Goal: Information Seeking & Learning: Learn about a topic

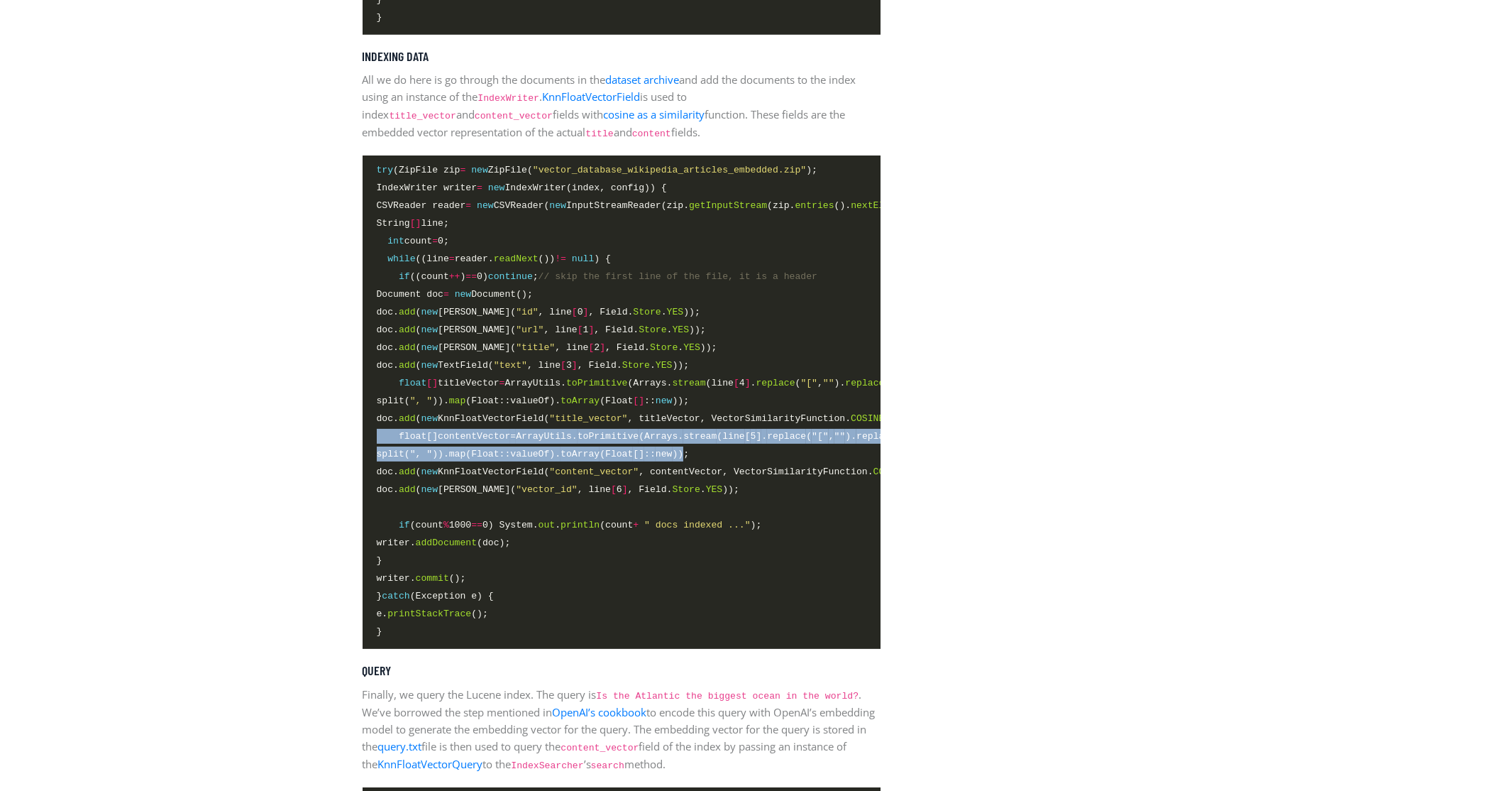
drag, startPoint x: 719, startPoint y: 465, endPoint x: 363, endPoint y: 447, distance: 356.5
click at [363, 447] on pre "try (ZipFile zip = new ZipFile( "vector_database_wikipedia_articles_embedded.zi…" at bounding box center [621, 402] width 518 height 494
click at [662, 461] on span "split( ", " )). map (Float::valueOf). toArray (Float [] :: new ));" at bounding box center [533, 454] width 313 height 15
drag, startPoint x: 593, startPoint y: 458, endPoint x: 316, endPoint y: 443, distance: 277.4
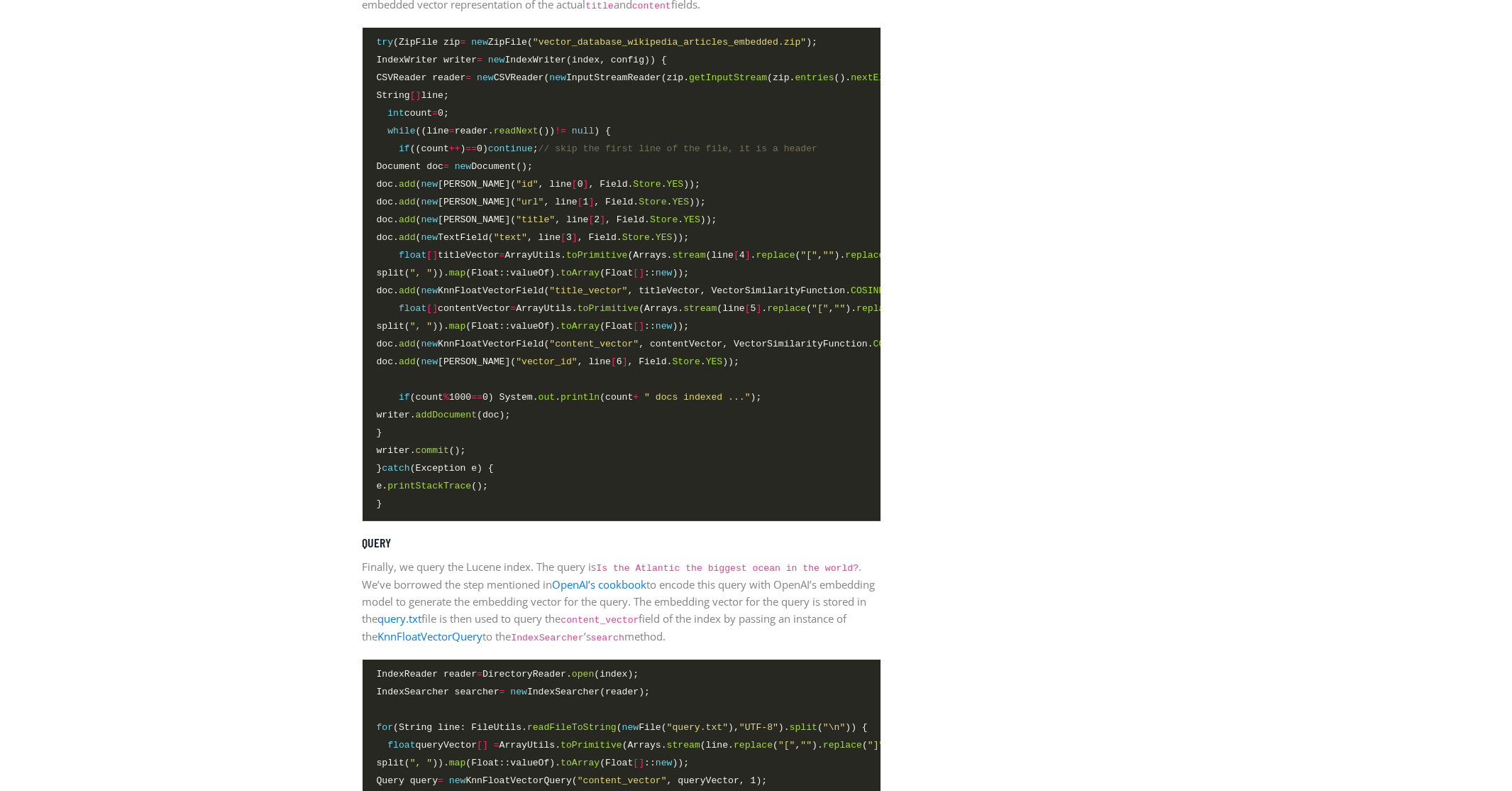
drag, startPoint x: 579, startPoint y: 529, endPoint x: 600, endPoint y: 530, distance: 21.0
click at [597, 521] on pre "try (ZipFile zip = new ZipFile( "vector_database_wikipedia_articles_embedded.zi…" at bounding box center [621, 274] width 518 height 494
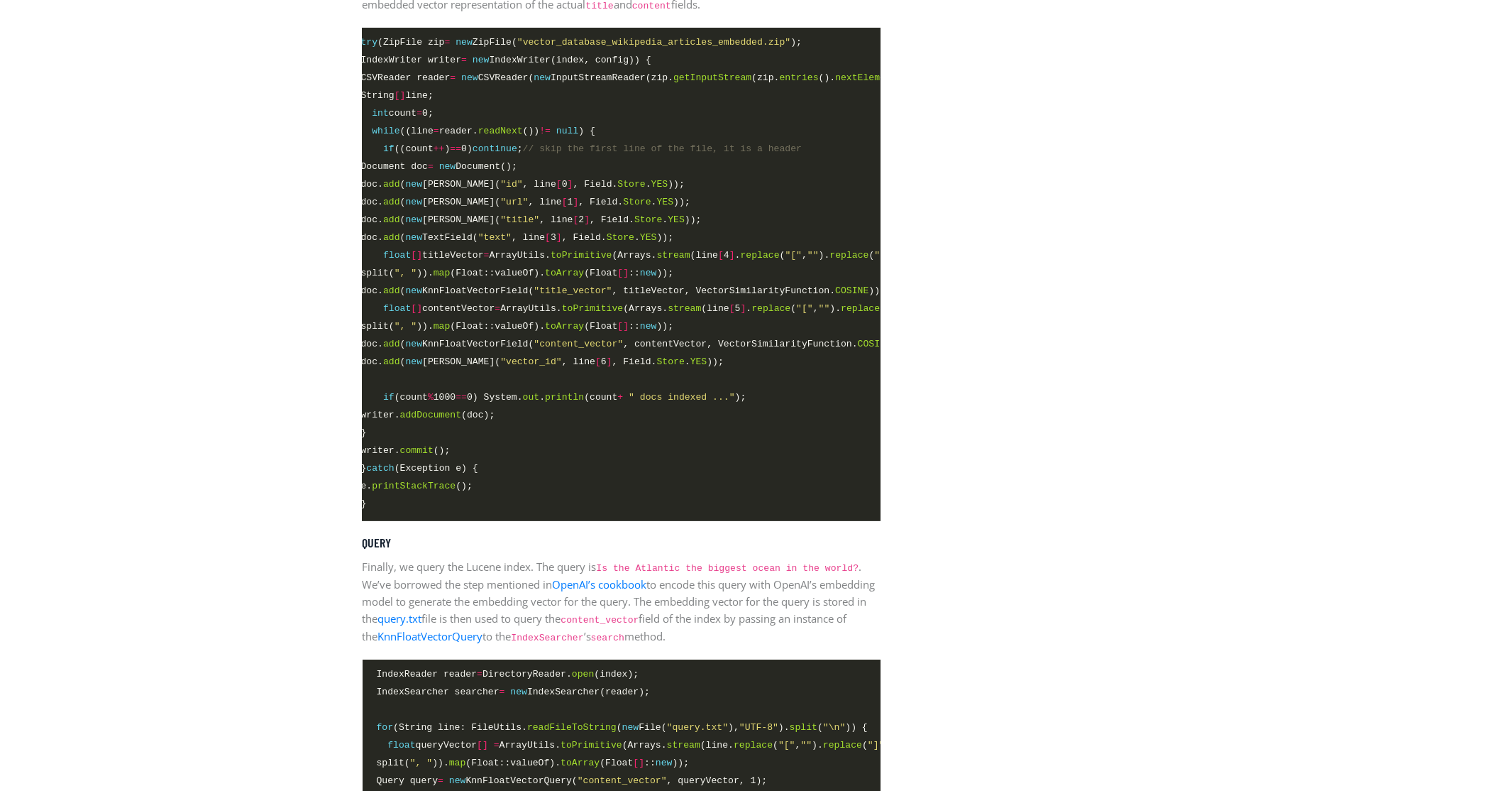
scroll to position [0, 18]
drag, startPoint x: 453, startPoint y: 523, endPoint x: 369, endPoint y: 536, distance: 85.0
click at [369, 521] on pre "try (ZipFile zip = new ZipFile( "vector_database_wikipedia_articles_embedded.zi…" at bounding box center [621, 274] width 518 height 494
drag, startPoint x: 453, startPoint y: 531, endPoint x: 373, endPoint y: 519, distance: 80.9
click at [380, 521] on pre "try (ZipFile zip = new ZipFile( "vector_database_wikipedia_articles_embedded.zi…" at bounding box center [621, 274] width 518 height 494
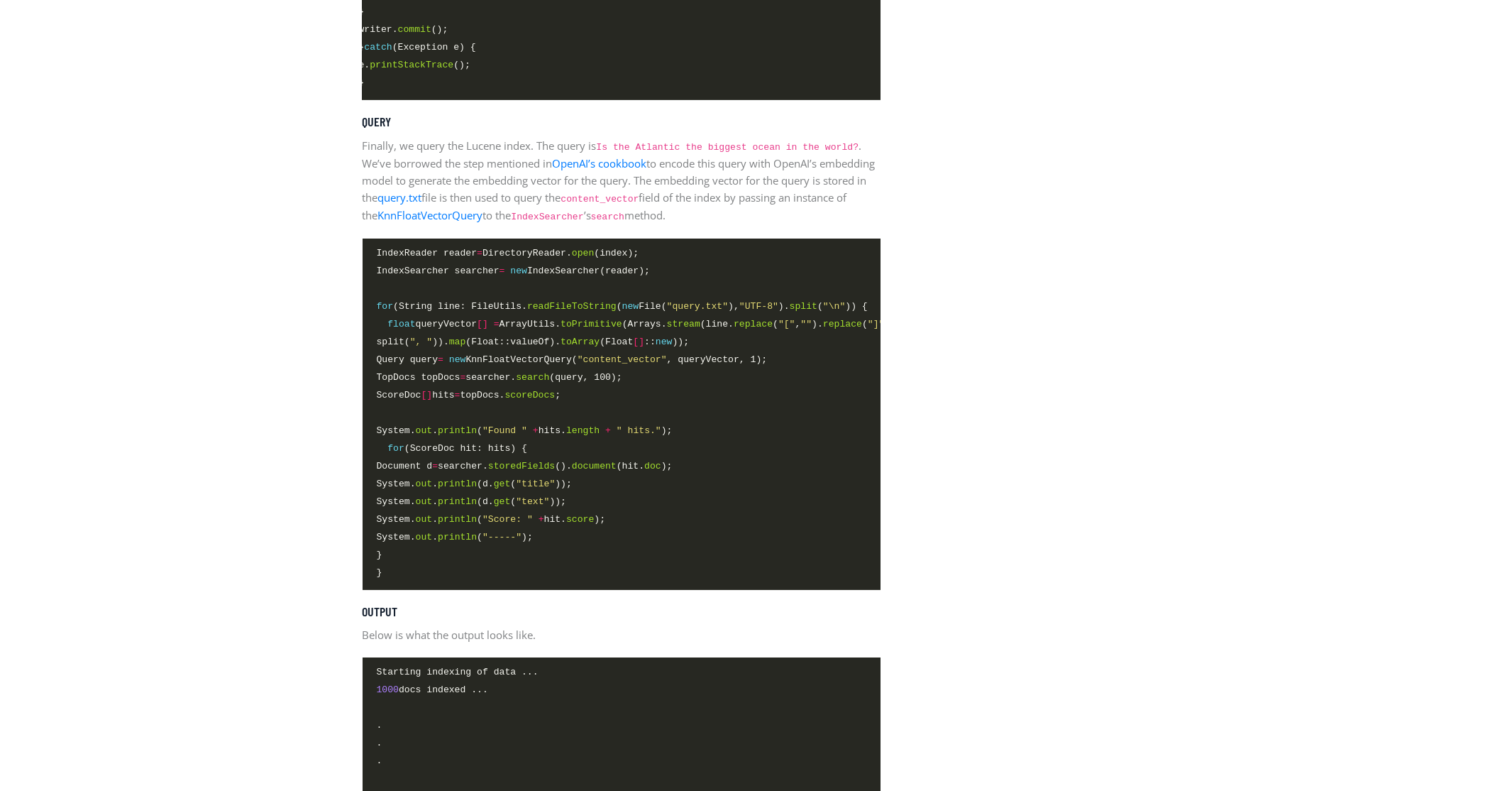
scroll to position [3705, 0]
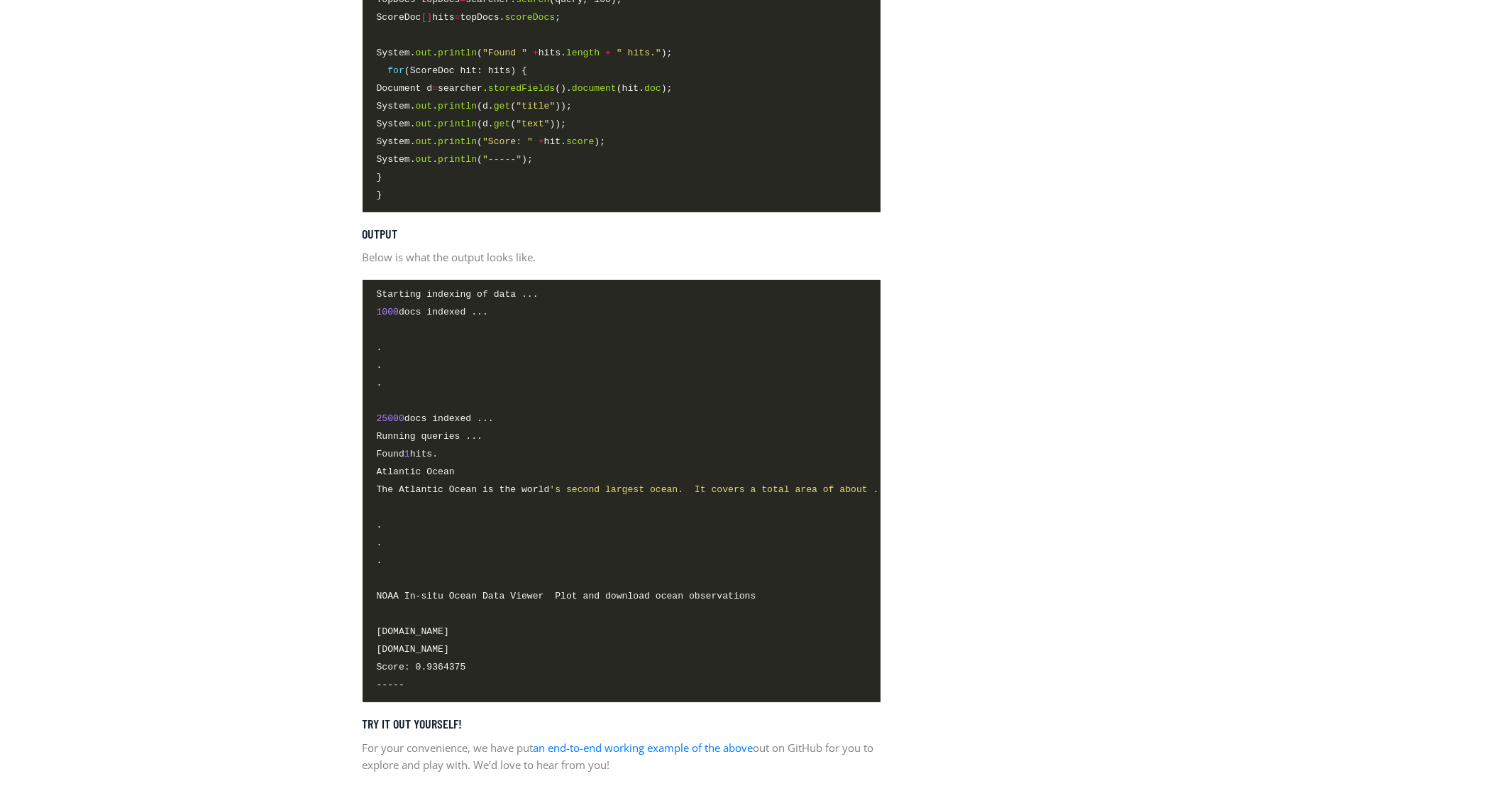
scroll to position [3960, 0]
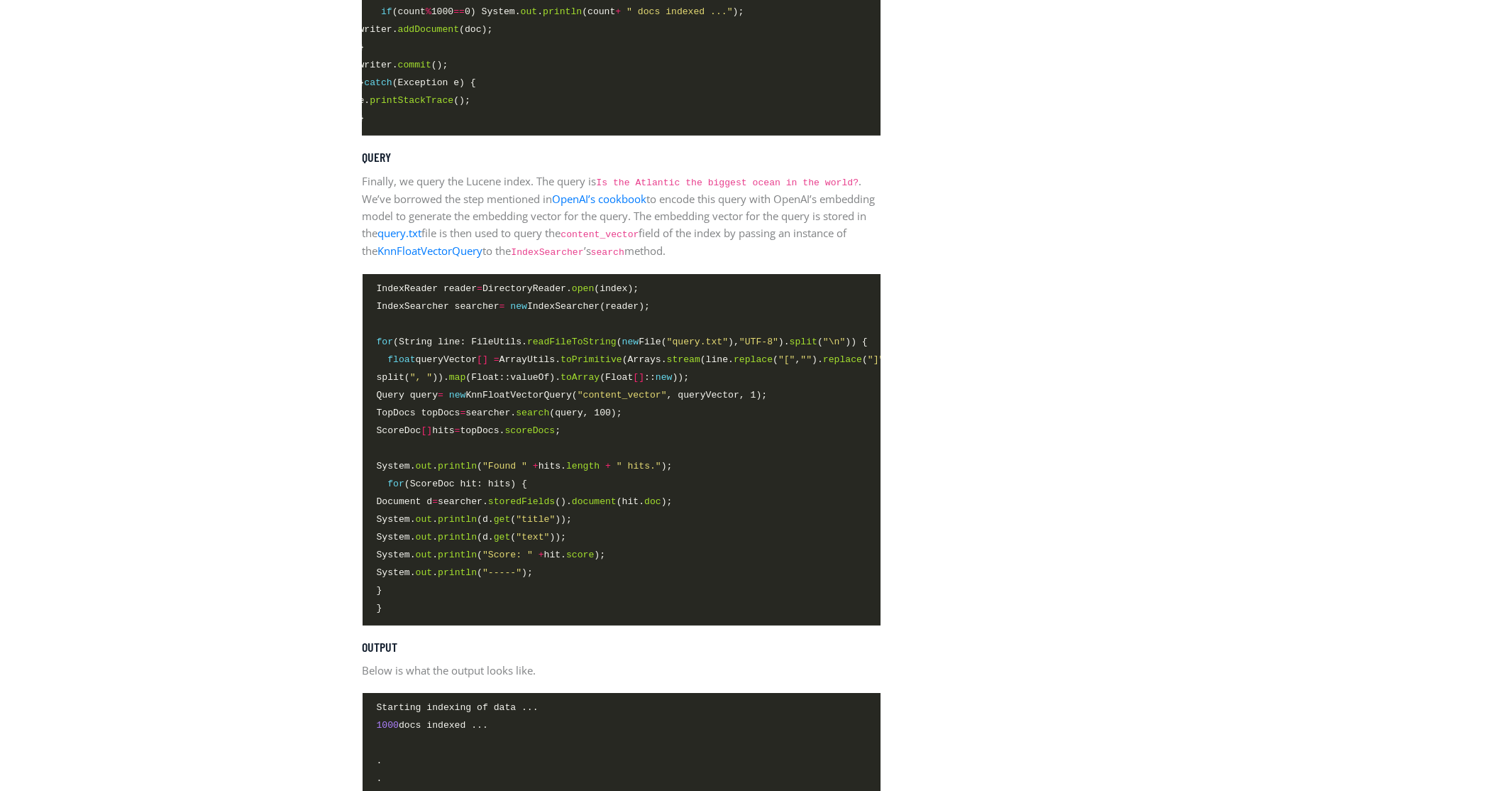
scroll to position [3577, 0]
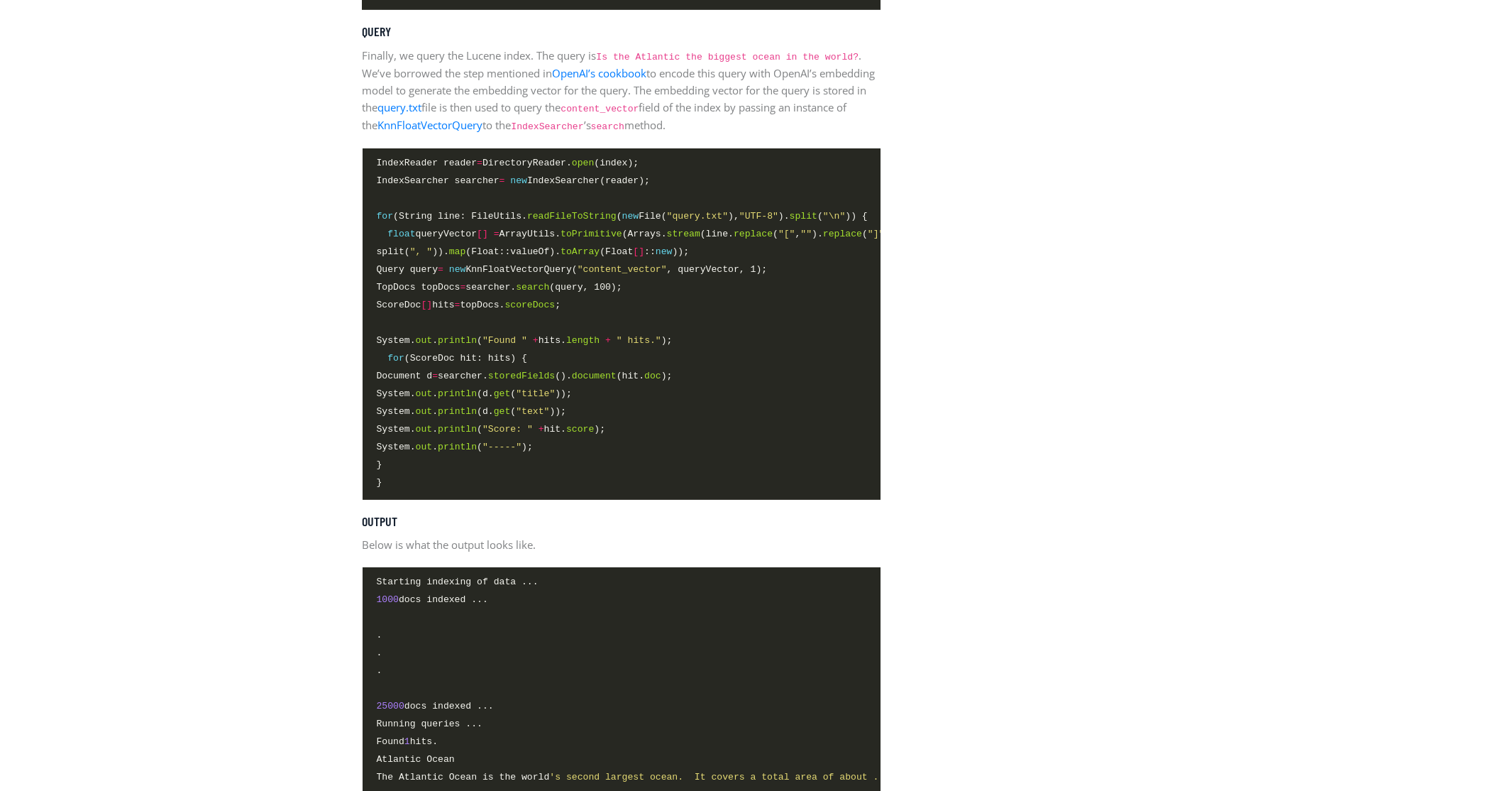
scroll to position [3705, 0]
